Goal: Complete application form

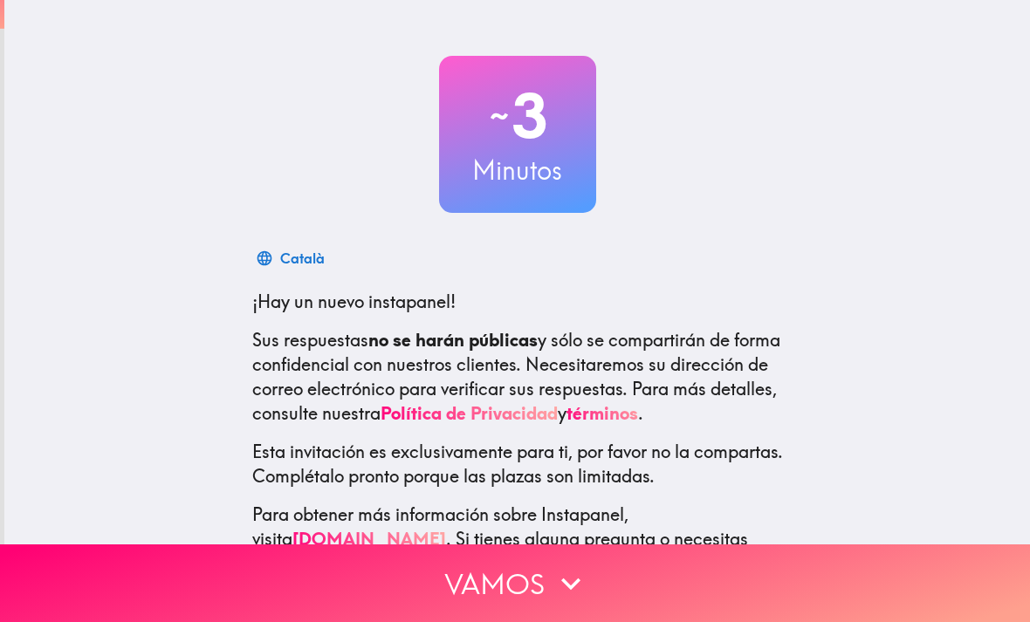
scroll to position [66, 0]
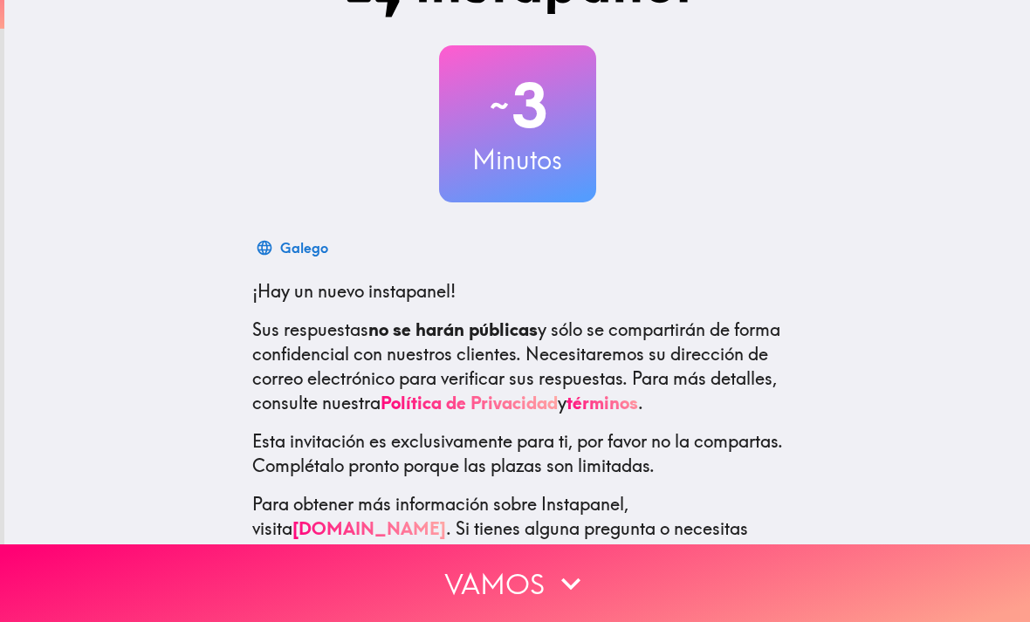
click at [178, 597] on button "Vamos" at bounding box center [515, 584] width 1030 height 78
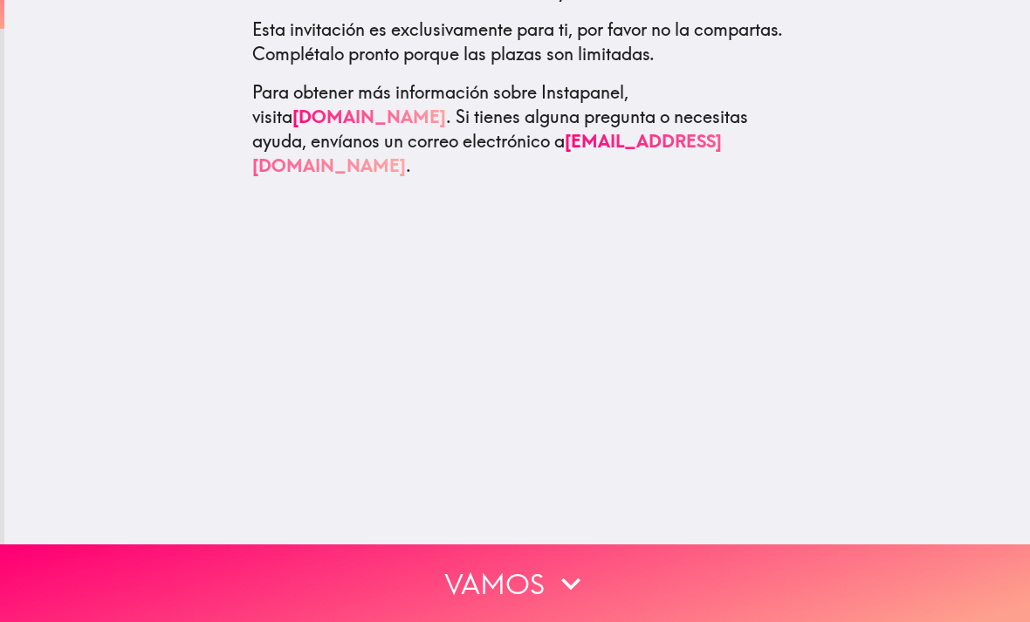
scroll to position [0, 0]
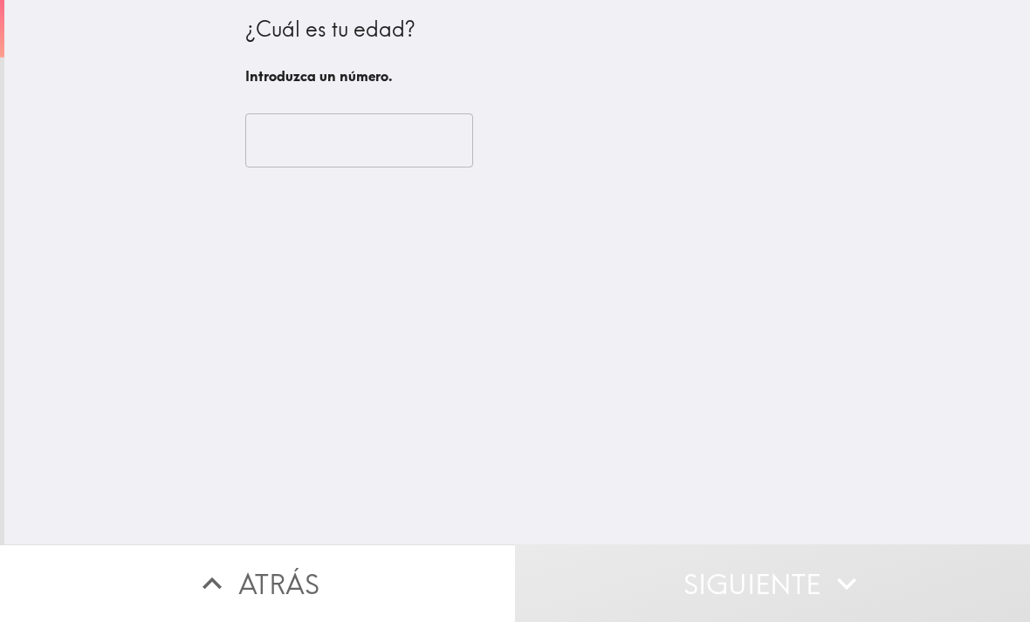
click at [303, 145] on input "number" at bounding box center [359, 140] width 228 height 54
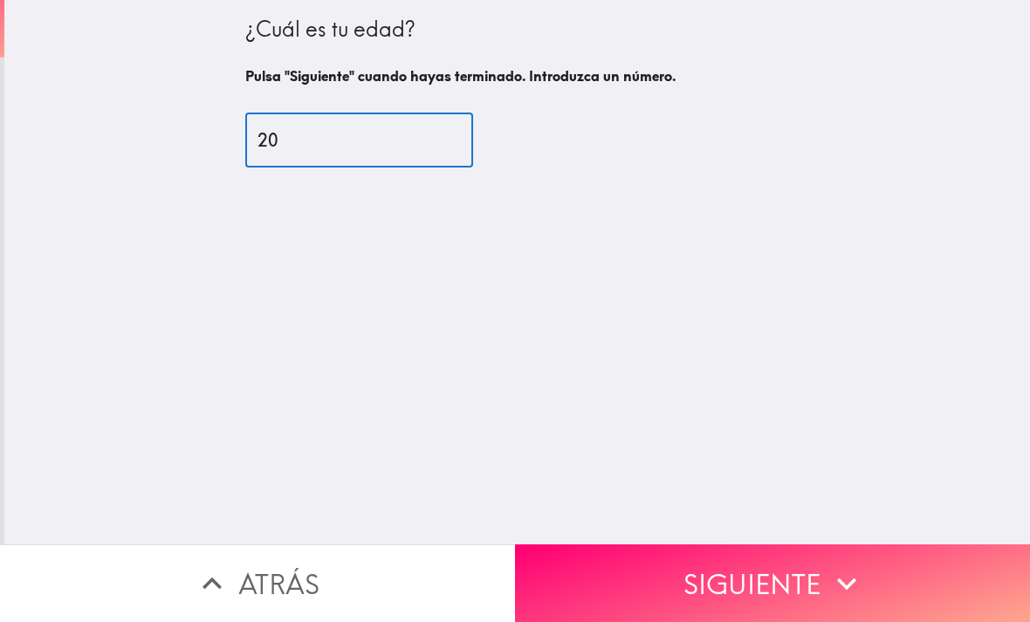
type input "20"
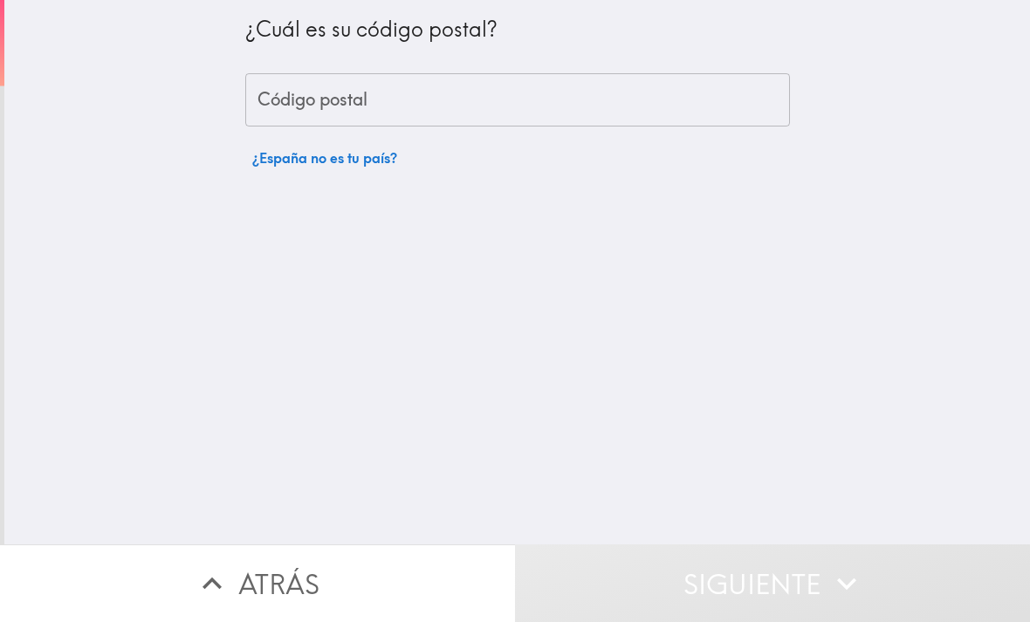
click at [285, 93] on div "Código postal Código postal" at bounding box center [517, 100] width 545 height 54
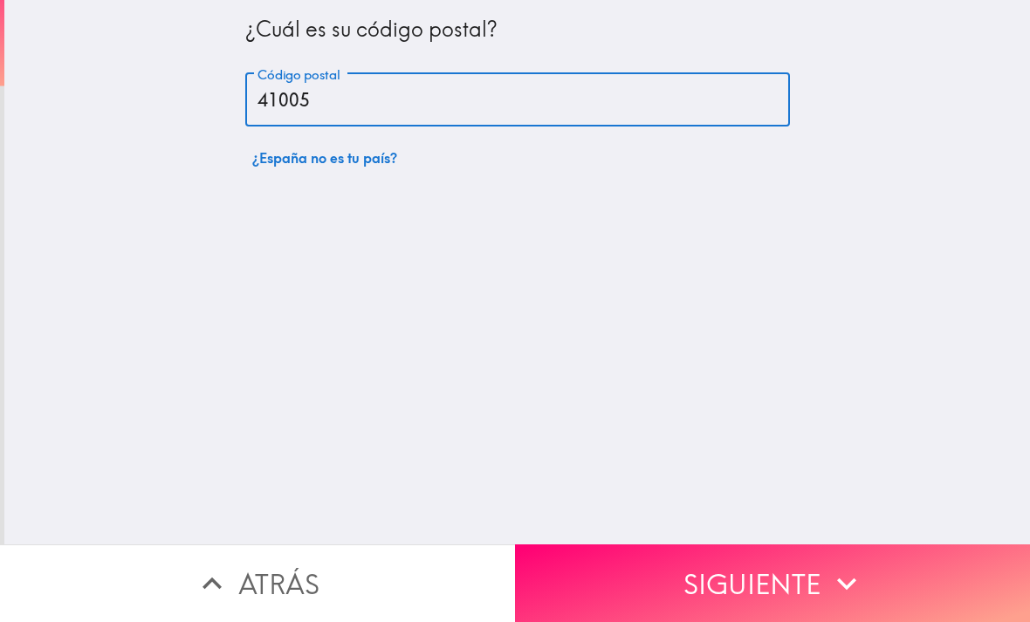
type input "41005"
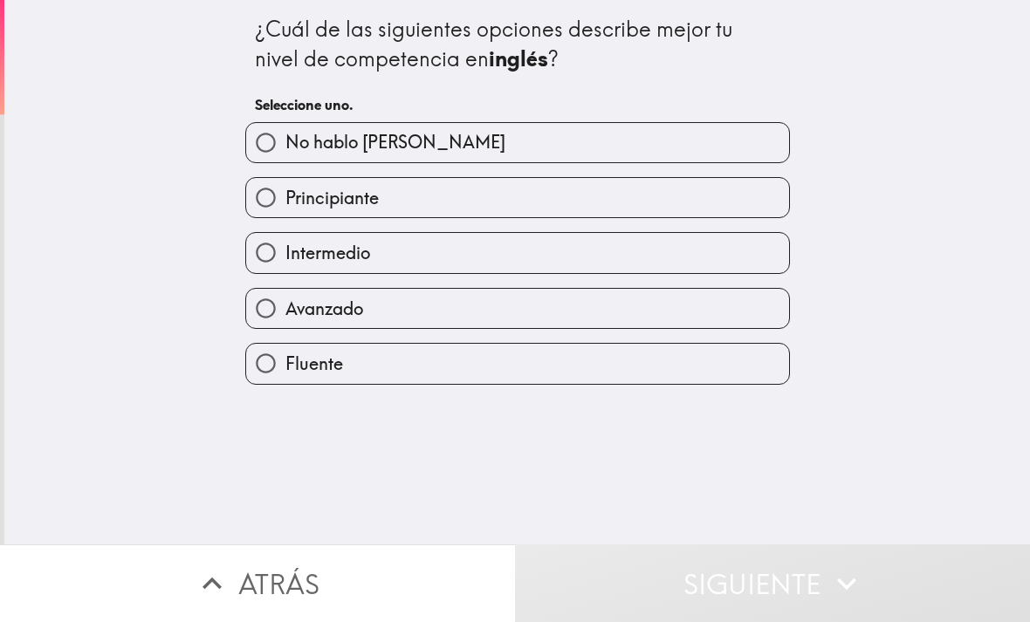
click at [730, 252] on label "Intermedio" at bounding box center [517, 252] width 543 height 39
click at [285, 252] on input "Intermedio" at bounding box center [265, 252] width 39 height 39
radio input "true"
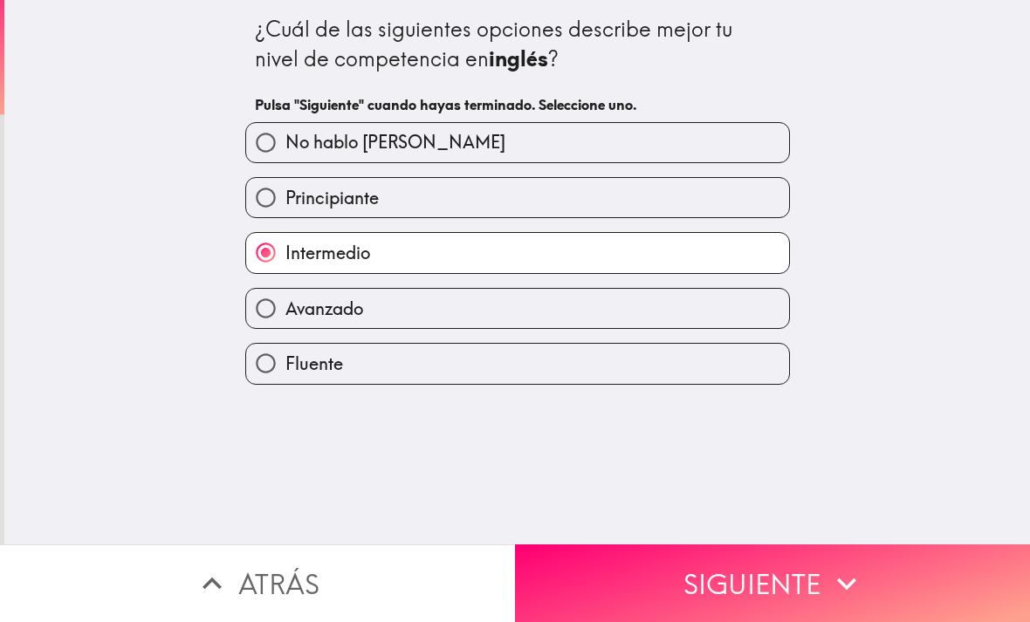
click at [746, 574] on button "Siguiente" at bounding box center [772, 584] width 515 height 78
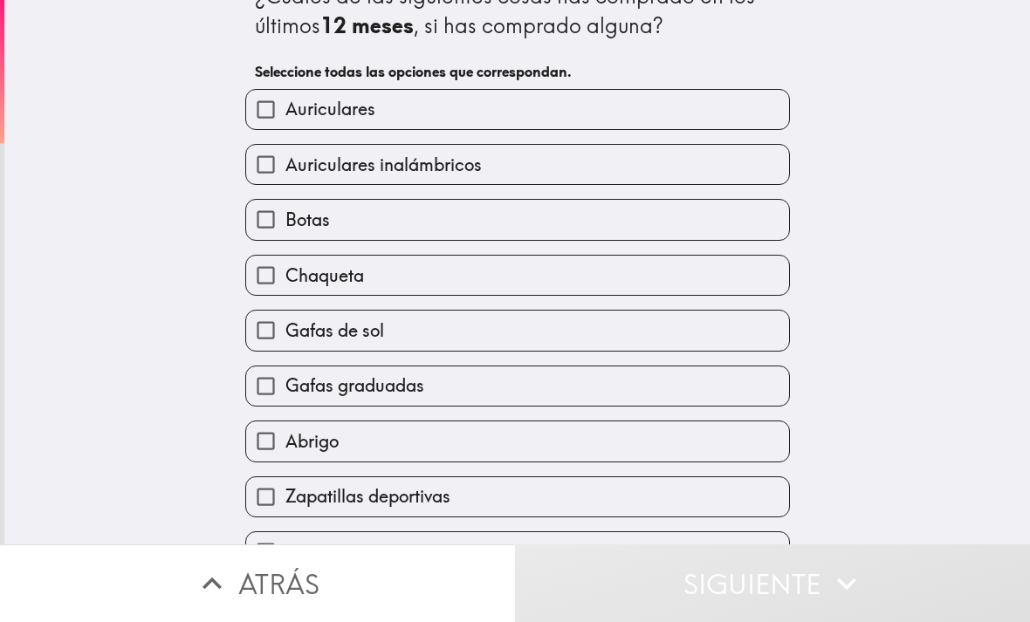
scroll to position [38, 0]
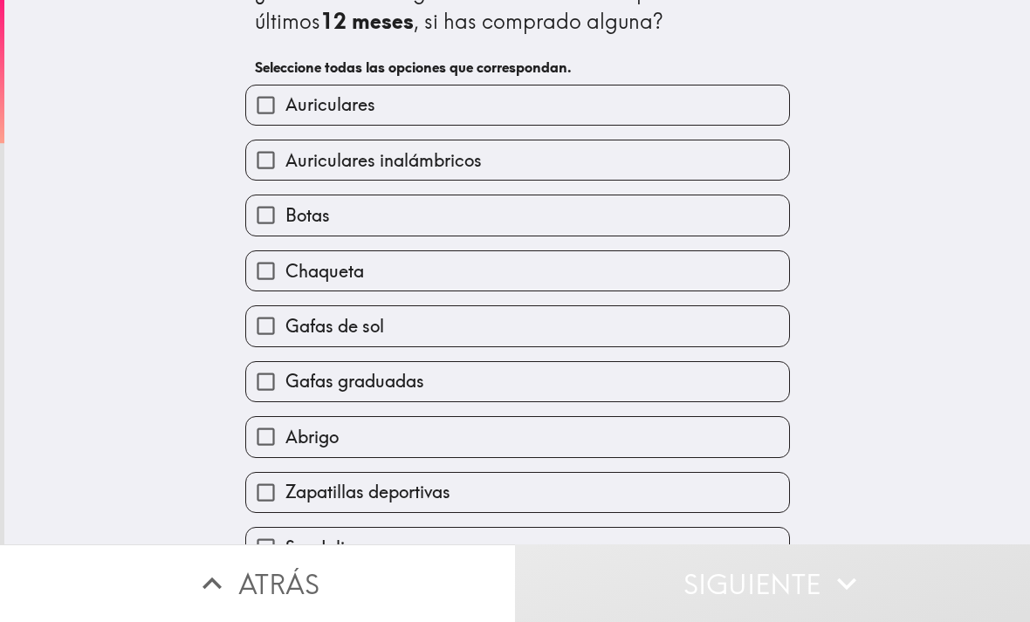
click at [253, 221] on input "Botas" at bounding box center [265, 215] width 39 height 39
checkbox input "true"
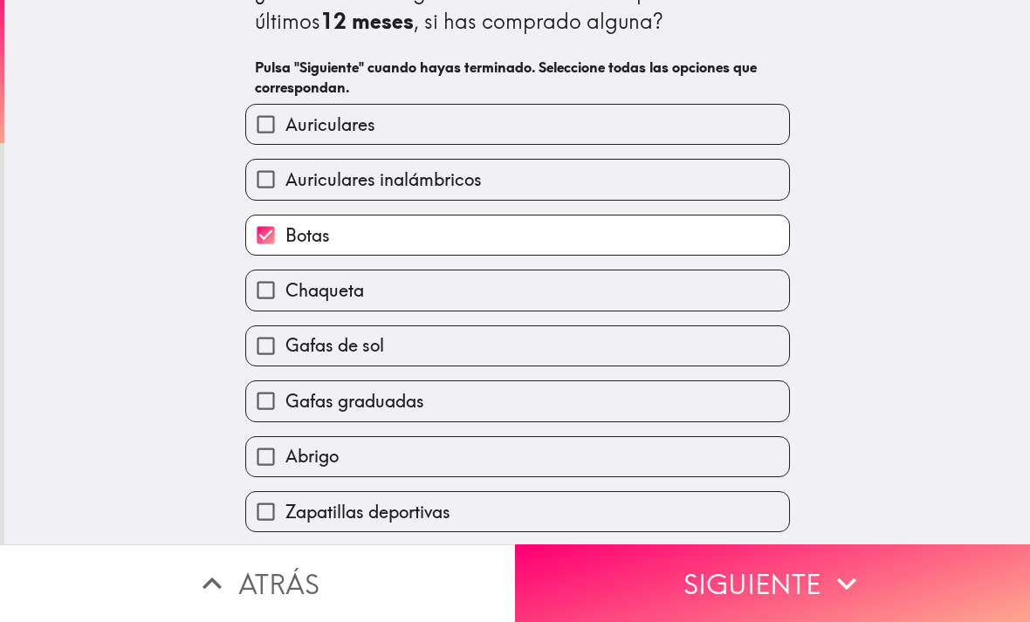
click at [269, 296] on input "Chaqueta" at bounding box center [265, 290] width 39 height 39
checkbox input "true"
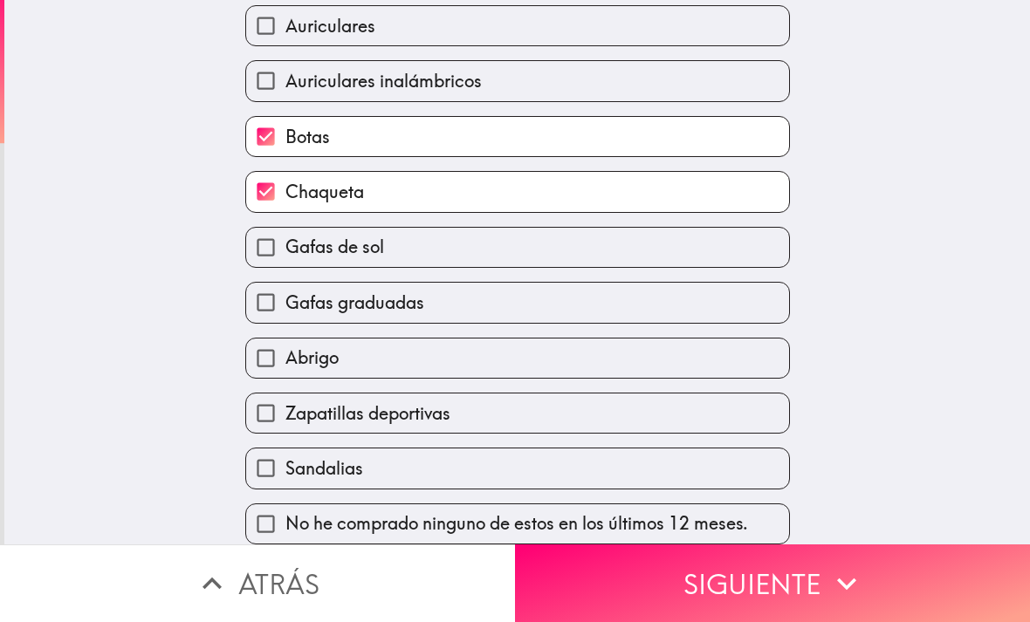
scroll to position [143, 0]
click at [261, 352] on input "Abrigo" at bounding box center [265, 358] width 39 height 39
checkbox input "true"
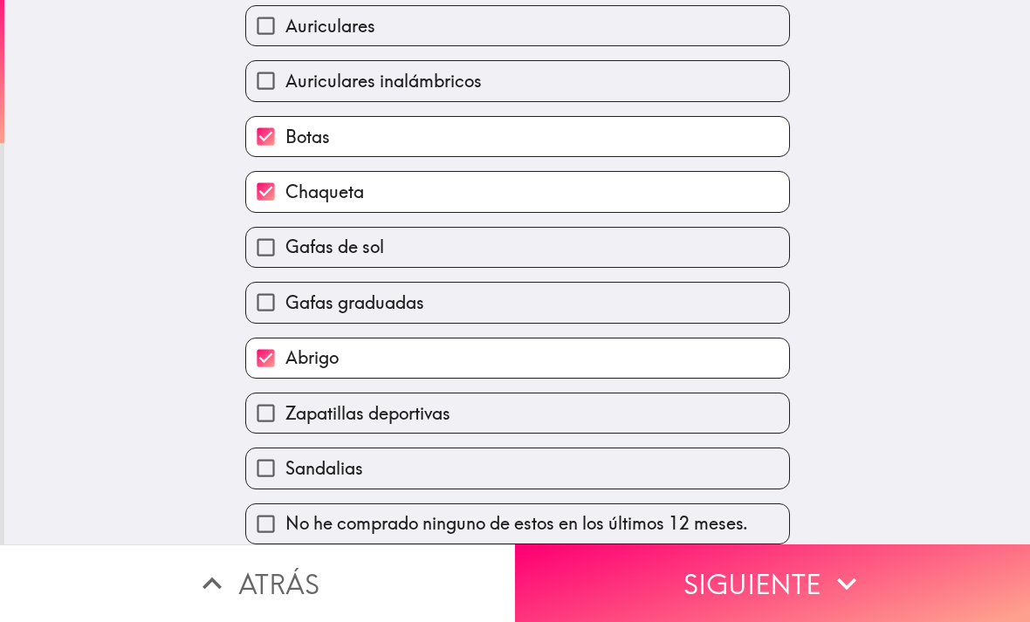
click at [265, 477] on input "Sandalias" at bounding box center [265, 468] width 39 height 39
checkbox input "true"
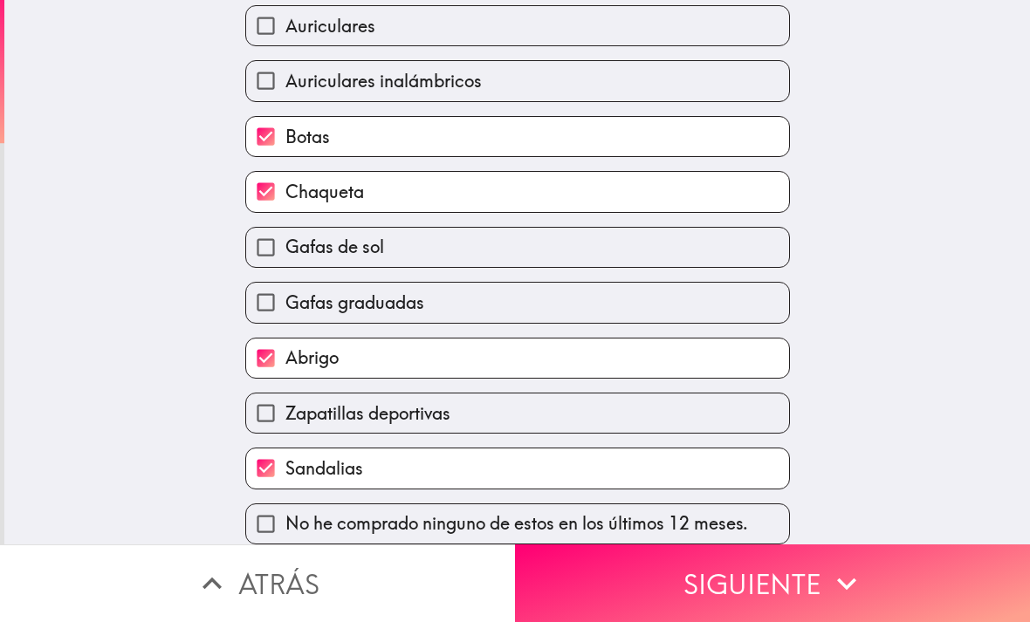
click at [275, 414] on input "Zapatillas deportivas" at bounding box center [265, 413] width 39 height 39
checkbox input "true"
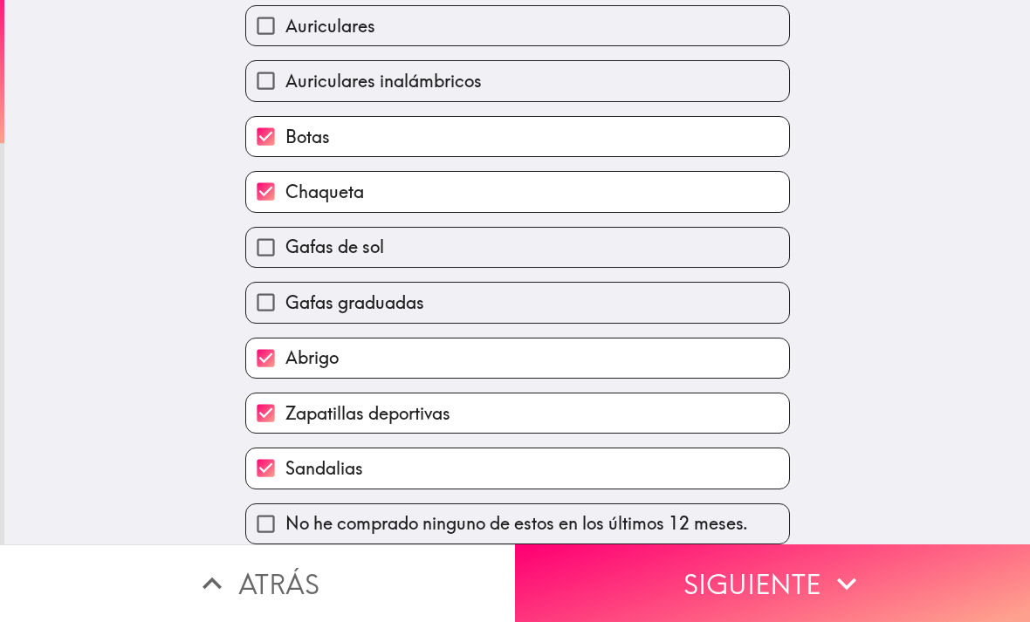
click at [567, 570] on button "Siguiente" at bounding box center [772, 584] width 515 height 78
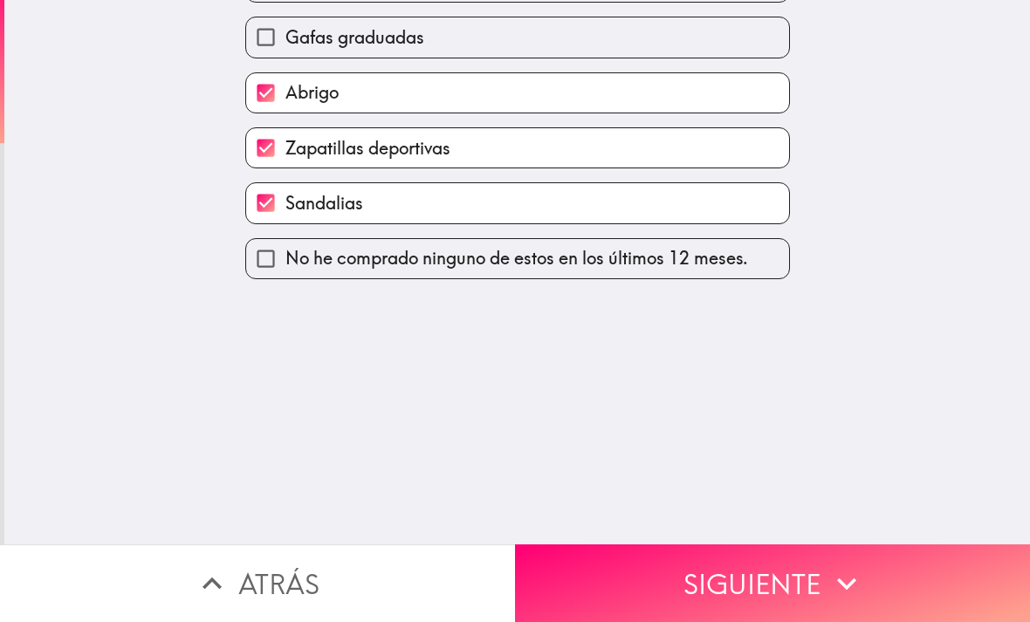
scroll to position [0, 0]
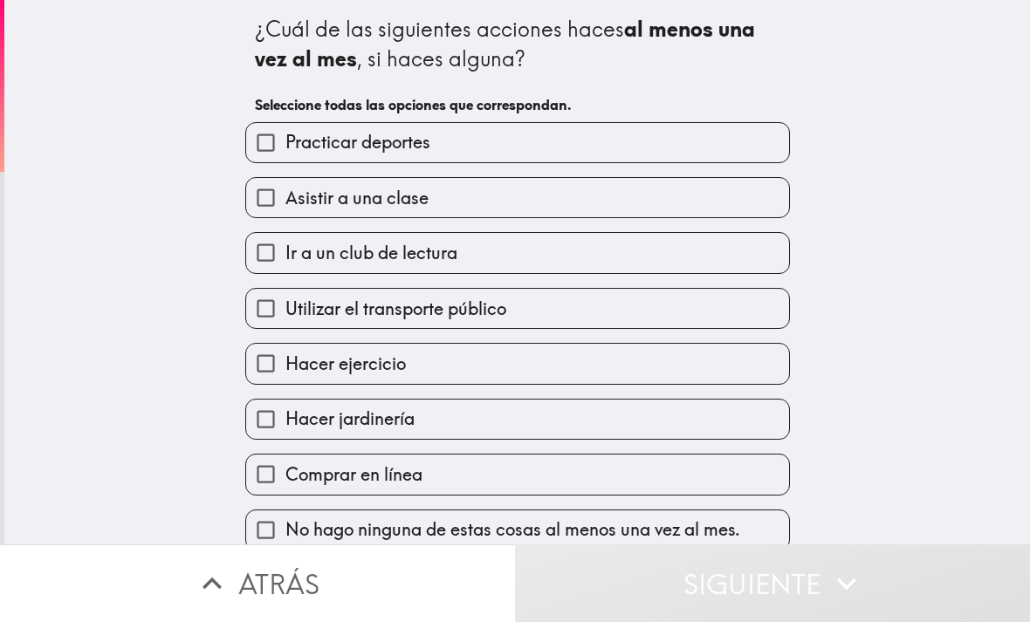
click at [681, 216] on label "Asistir a una clase" at bounding box center [517, 197] width 543 height 39
click at [285, 216] on input "Asistir a una clase" at bounding box center [265, 197] width 39 height 39
checkbox input "true"
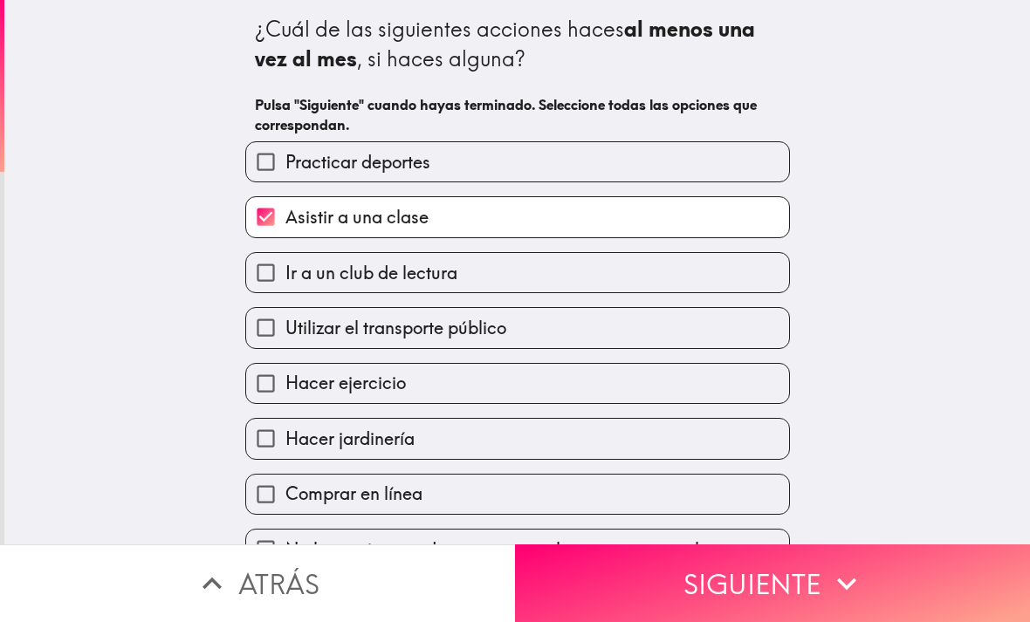
click at [579, 320] on label "Utilizar el transporte público" at bounding box center [517, 327] width 543 height 39
click at [285, 320] on input "Utilizar el transporte público" at bounding box center [265, 327] width 39 height 39
checkbox input "true"
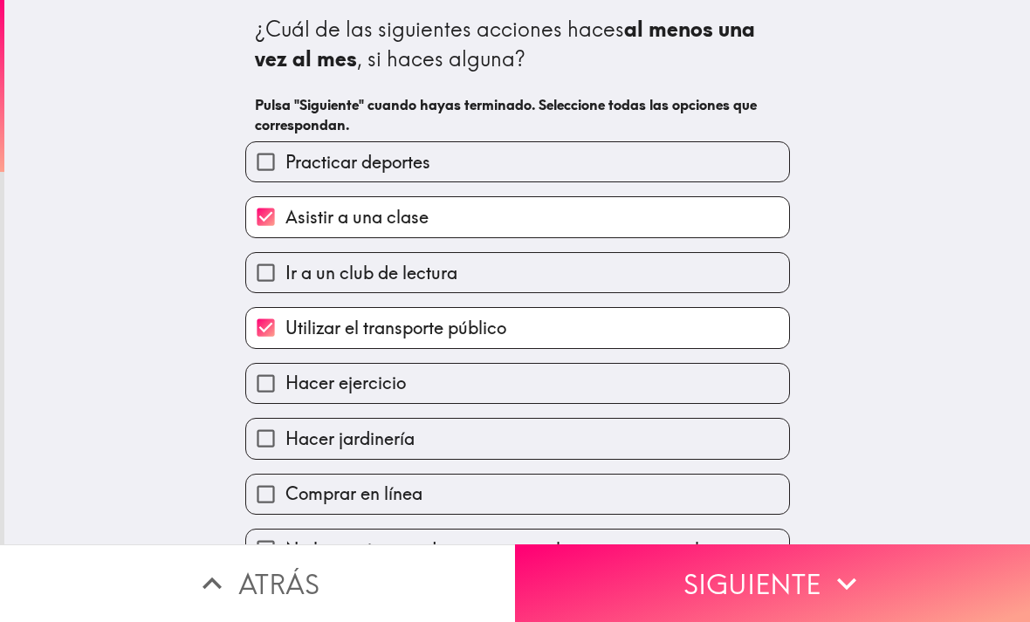
click at [541, 400] on label "Hacer ejercicio" at bounding box center [517, 383] width 543 height 39
click at [285, 400] on input "Hacer ejercicio" at bounding box center [265, 383] width 39 height 39
checkbox input "true"
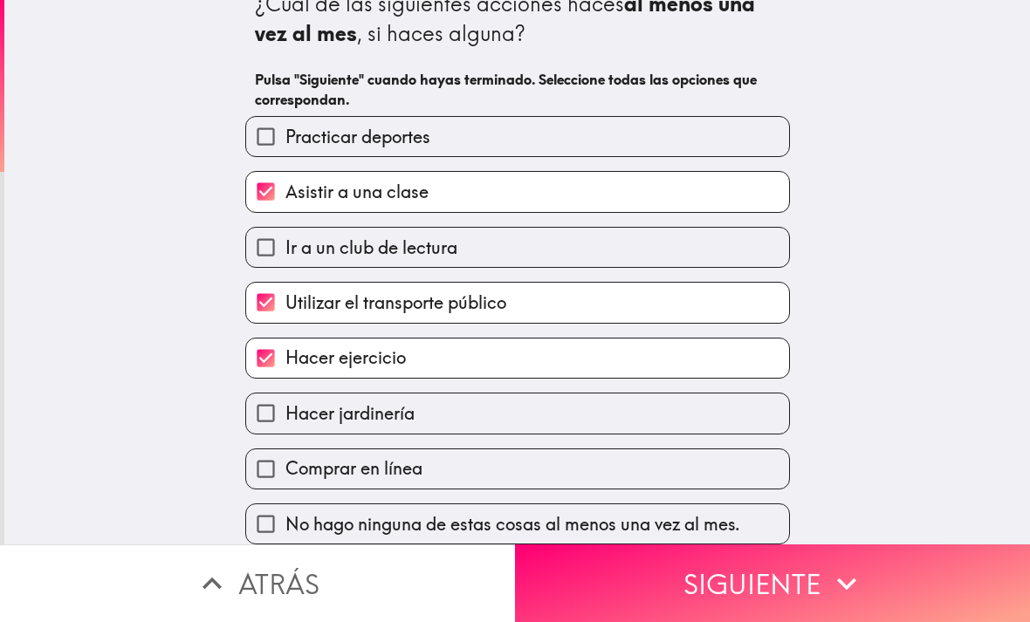
scroll to position [31, 0]
click at [681, 587] on button "Siguiente" at bounding box center [772, 584] width 515 height 78
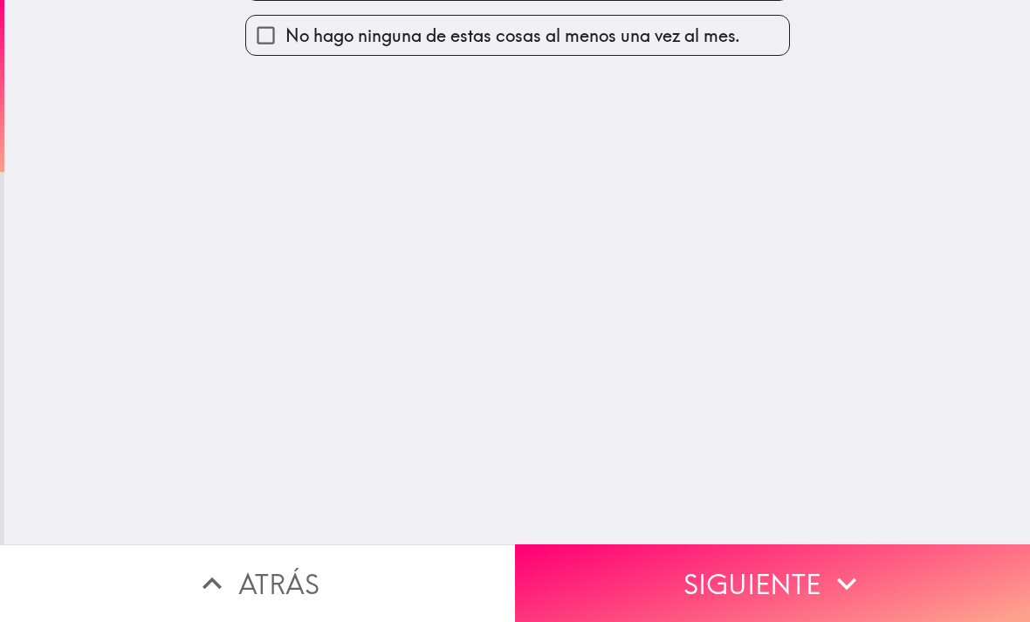
scroll to position [0, 0]
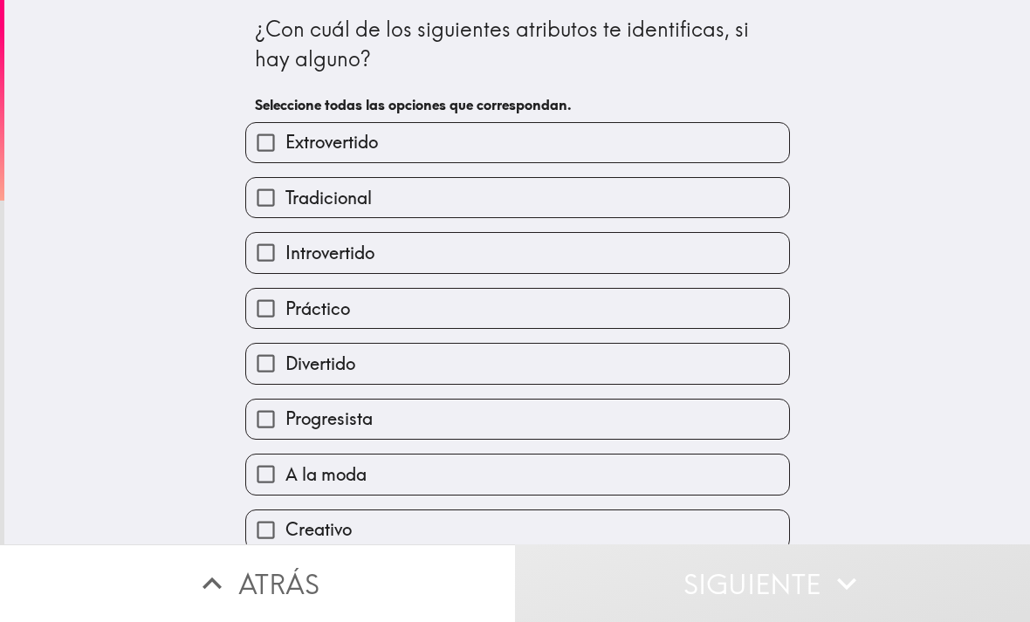
click at [746, 252] on label "Introvertido" at bounding box center [517, 252] width 543 height 39
click at [285, 252] on input "Introvertido" at bounding box center [265, 252] width 39 height 39
checkbox input "true"
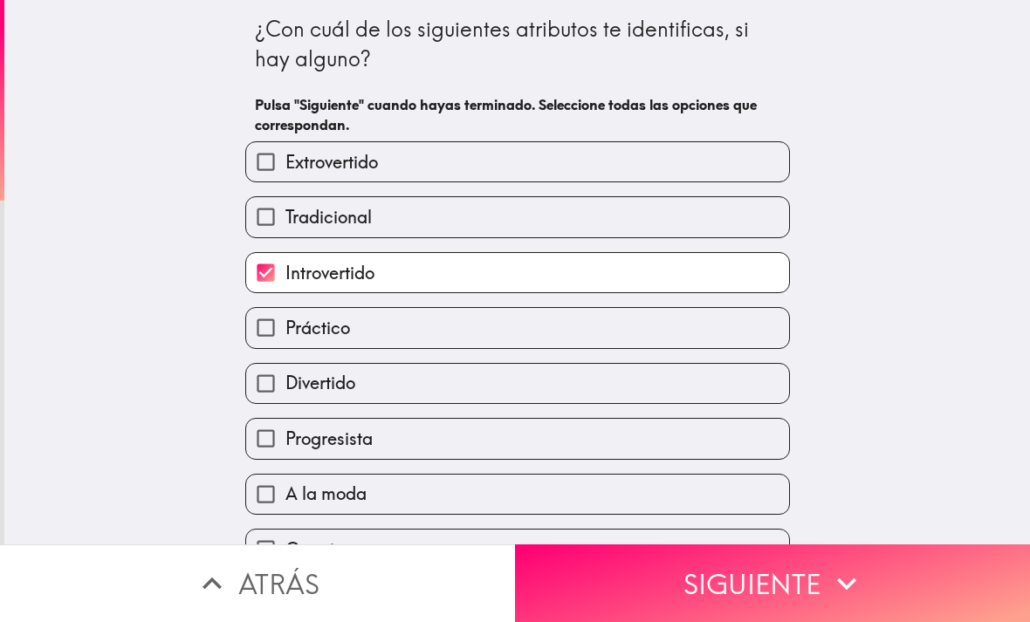
click at [677, 321] on label "Práctico" at bounding box center [517, 327] width 543 height 39
click at [285, 321] on input "Práctico" at bounding box center [265, 327] width 39 height 39
checkbox input "true"
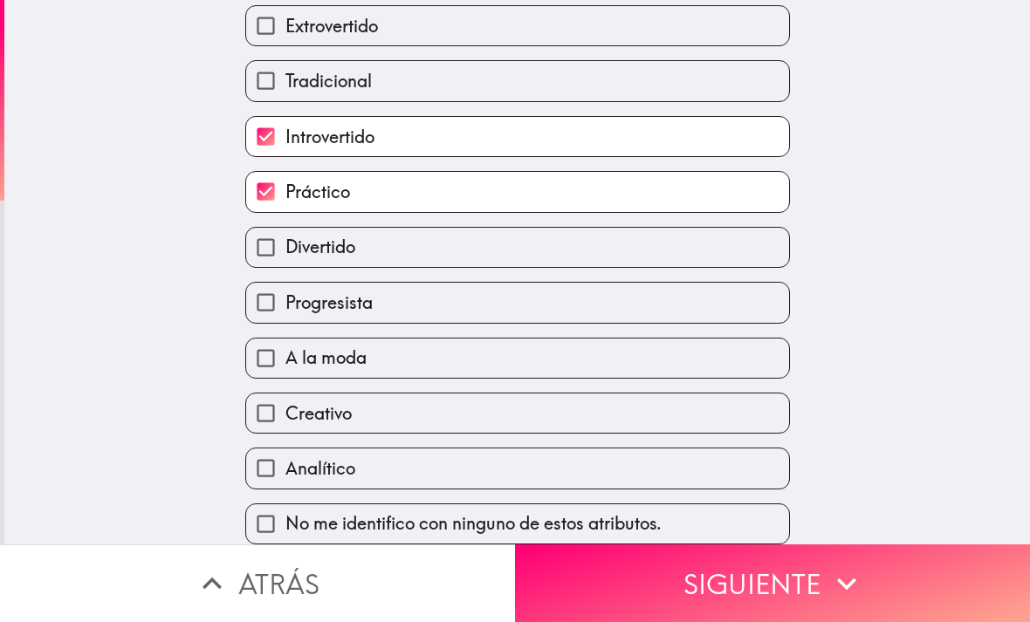
scroll to position [143, 0]
click at [602, 418] on label "Creativo" at bounding box center [517, 413] width 543 height 39
click at [285, 418] on input "Creativo" at bounding box center [265, 413] width 39 height 39
checkbox input "true"
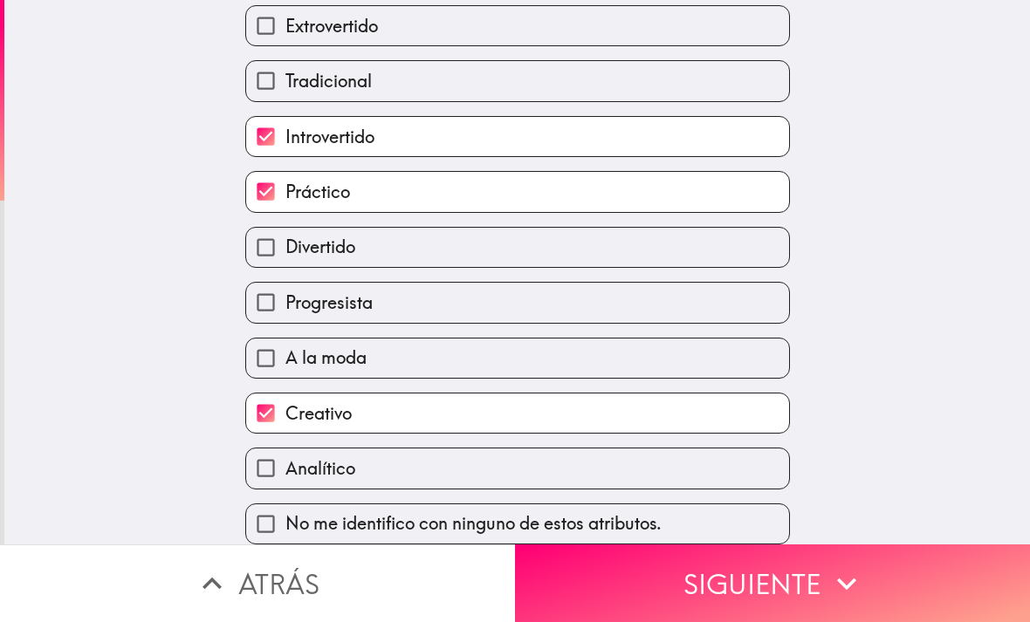
click at [626, 460] on label "Analítico" at bounding box center [517, 468] width 543 height 39
click at [285, 460] on input "Analítico" at bounding box center [265, 468] width 39 height 39
checkbox input "true"
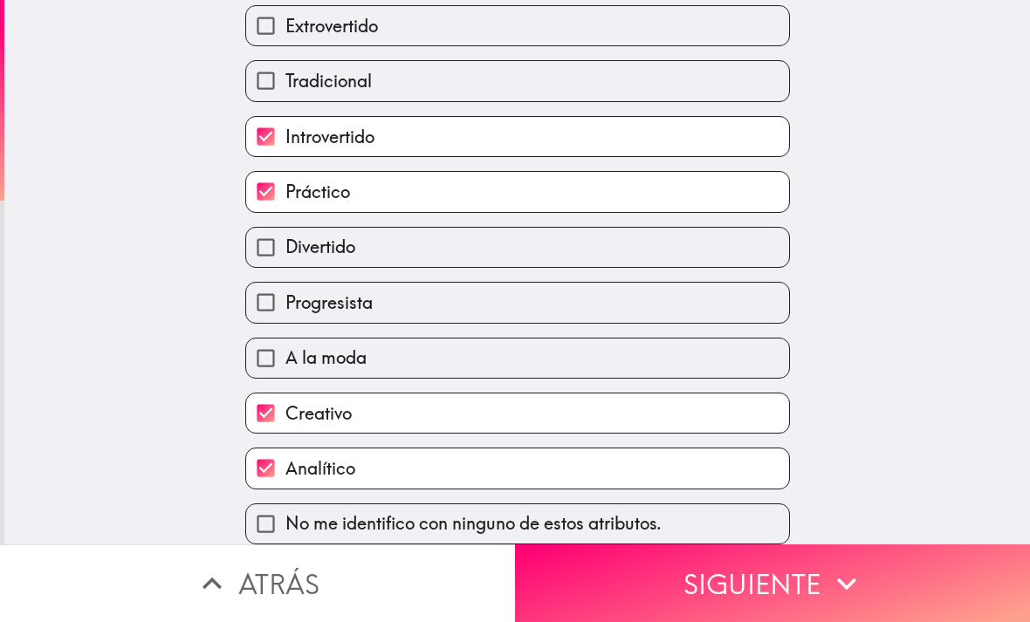
click at [644, 600] on button "Siguiente" at bounding box center [772, 584] width 515 height 78
